Goal: Information Seeking & Learning: Learn about a topic

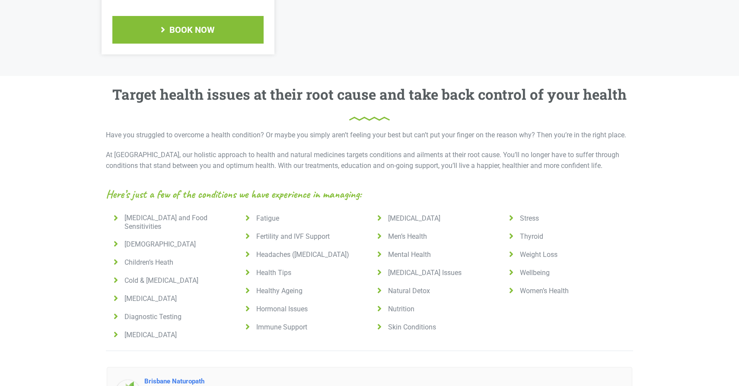
scroll to position [503, 0]
click at [140, 330] on span "[MEDICAL_DATA]" at bounding box center [149, 334] width 56 height 9
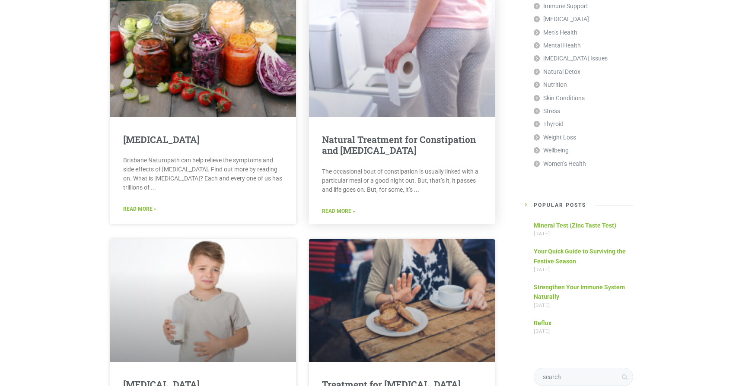
scroll to position [1124, 0]
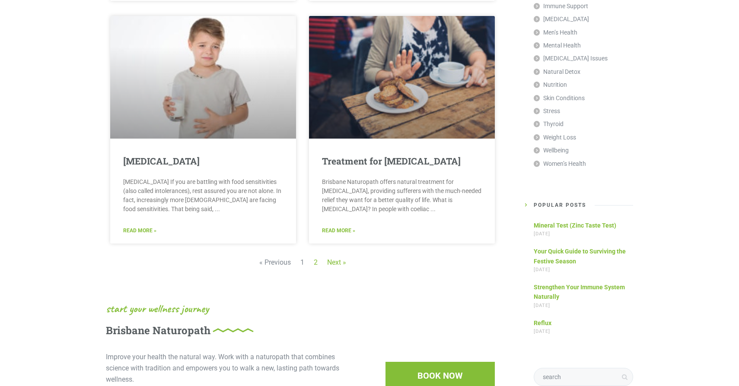
click at [338, 258] on link "Next »" at bounding box center [336, 262] width 19 height 8
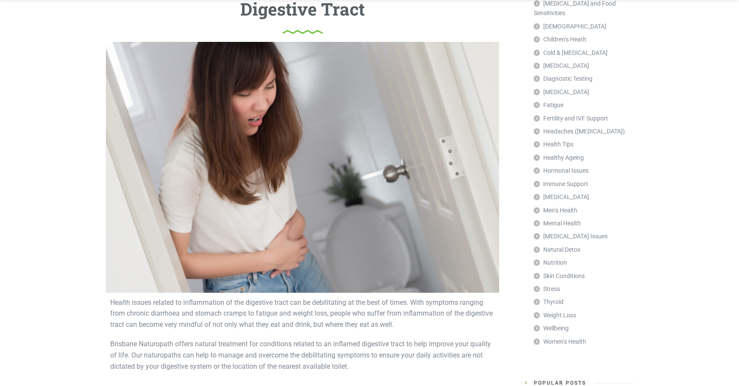
scroll to position [86, 0]
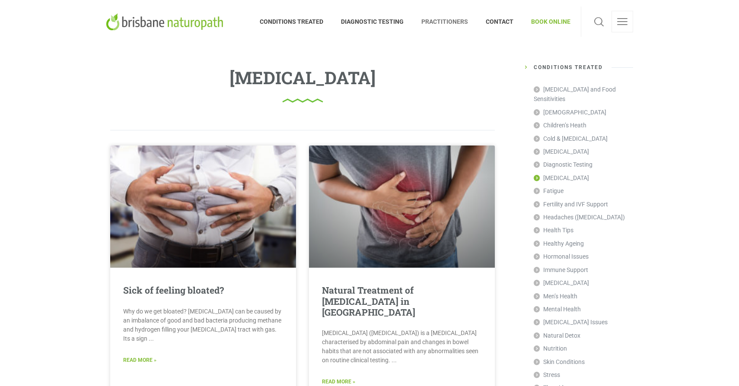
click at [452, 25] on span "PRACTITIONERS" at bounding box center [444, 22] width 64 height 14
